Goal: Information Seeking & Learning: Learn about a topic

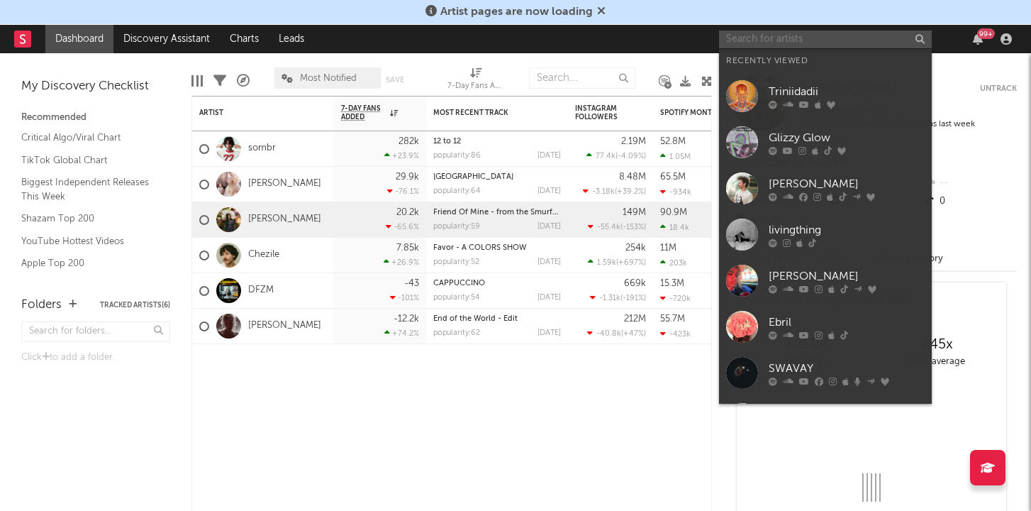
click at [758, 42] on input "text" at bounding box center [825, 39] width 213 height 18
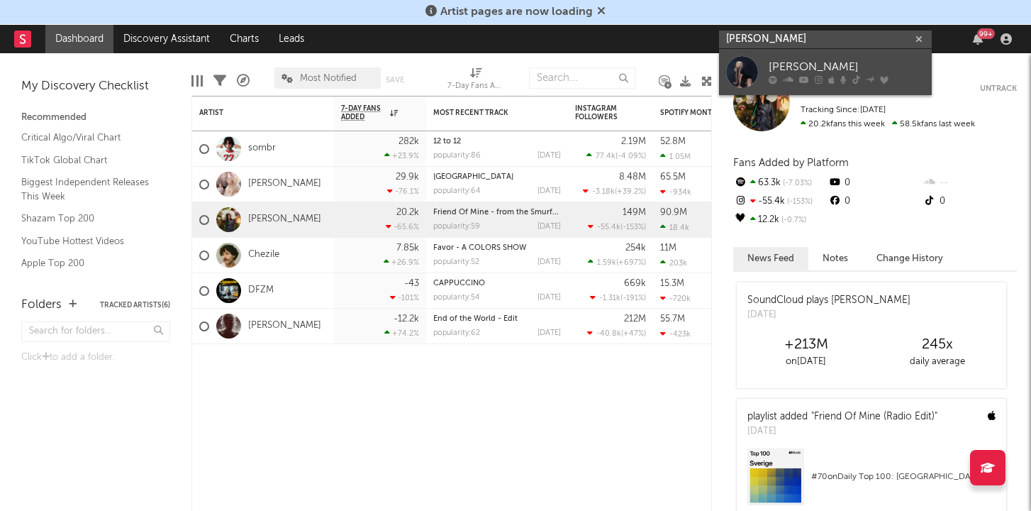
type input "[PERSON_NAME]"
click at [803, 77] on icon at bounding box center [804, 80] width 10 height 9
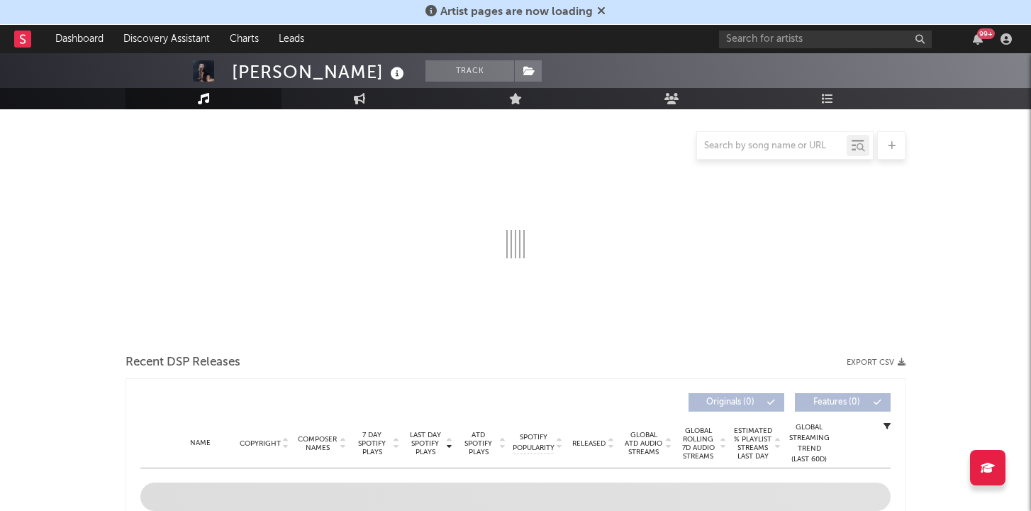
select select "6m"
